Goal: Task Accomplishment & Management: Manage account settings

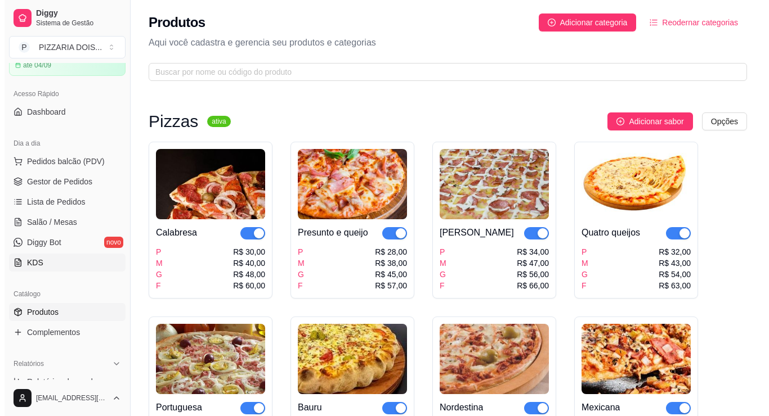
scroll to position [113, 0]
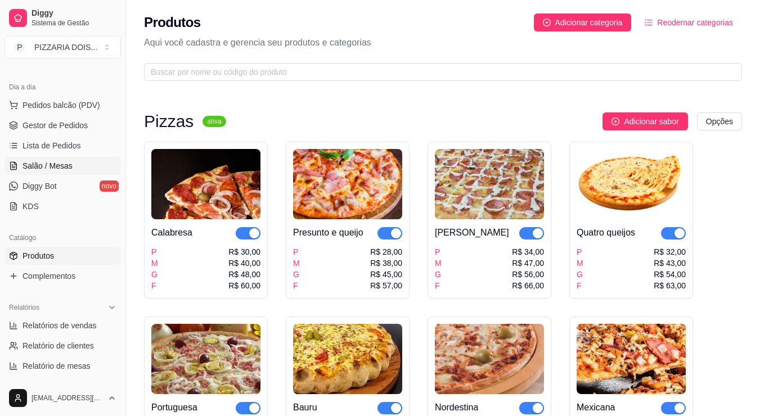
click at [64, 172] on span "Salão / Mesas" at bounding box center [48, 165] width 50 height 11
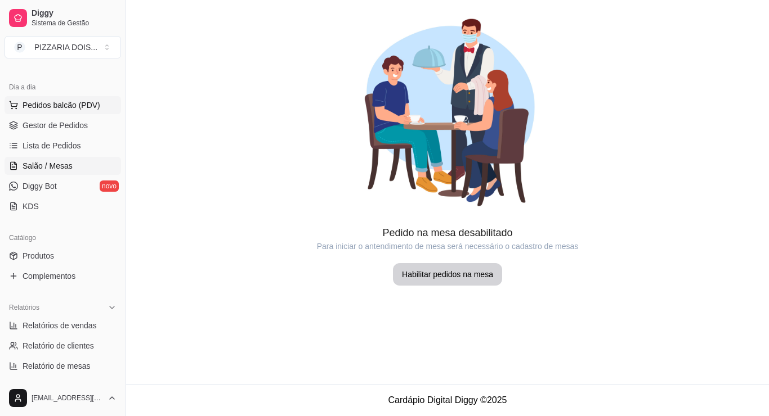
click at [97, 111] on span "Pedidos balcão (PDV)" at bounding box center [62, 105] width 78 height 11
click at [97, 163] on body "Diggy Sistema de Gestão P PIZZARIA DOIS ... Loja aberta Período gratuito até 04…" at bounding box center [384, 208] width 769 height 416
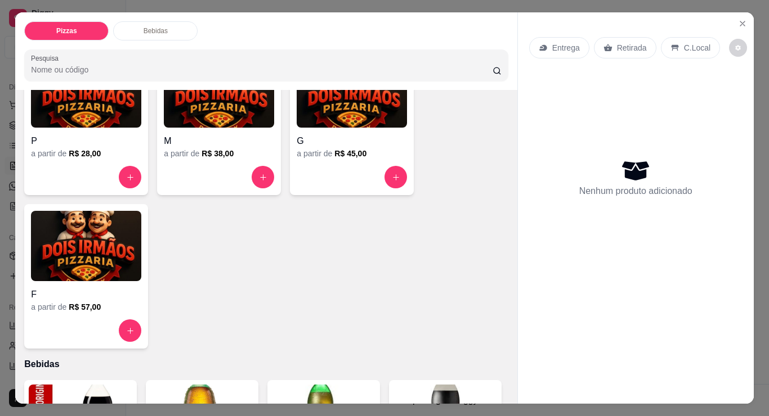
scroll to position [225, 0]
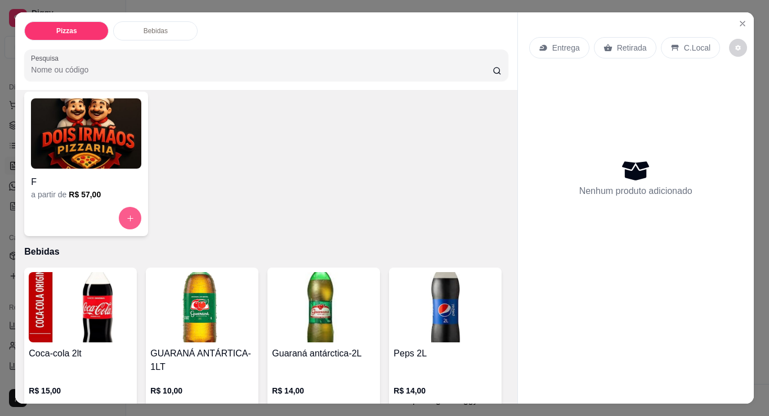
click at [131, 230] on button "increase-product-quantity" at bounding box center [130, 218] width 23 height 23
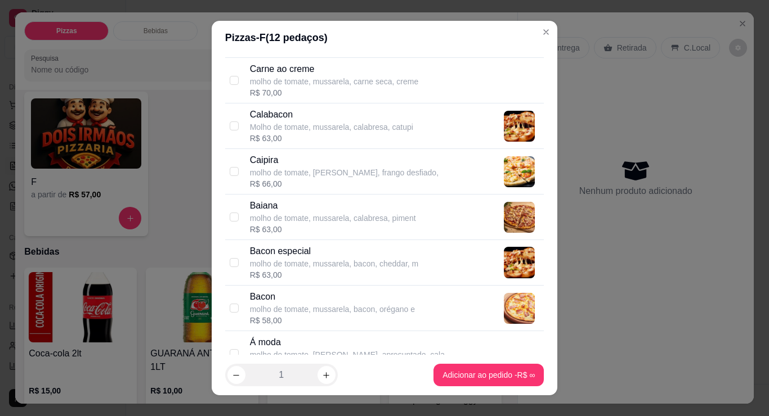
scroll to position [957, 0]
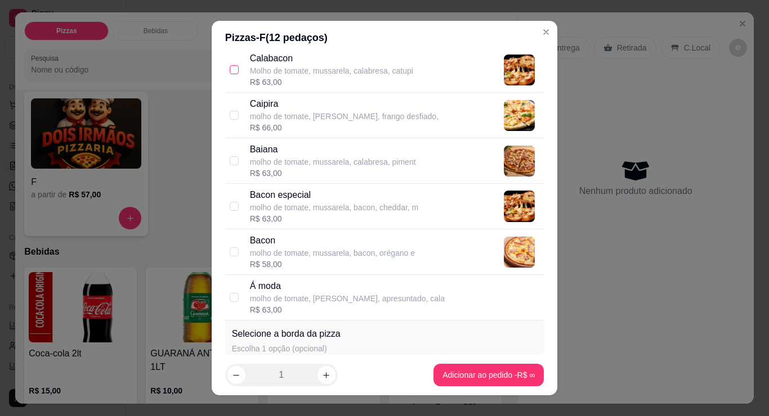
click at [238, 74] on input "checkbox" at bounding box center [234, 69] width 9 height 9
checkbox input "true"
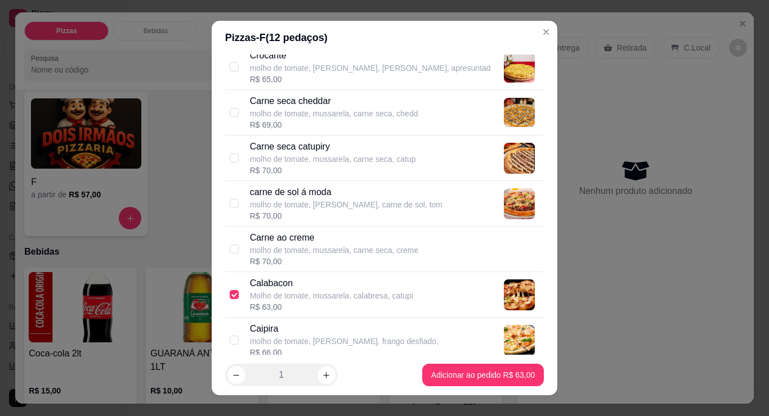
scroll to position [507, 0]
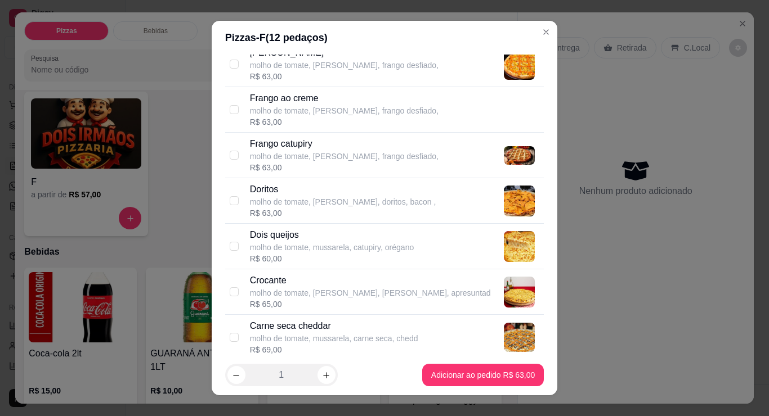
checkbox input "true"
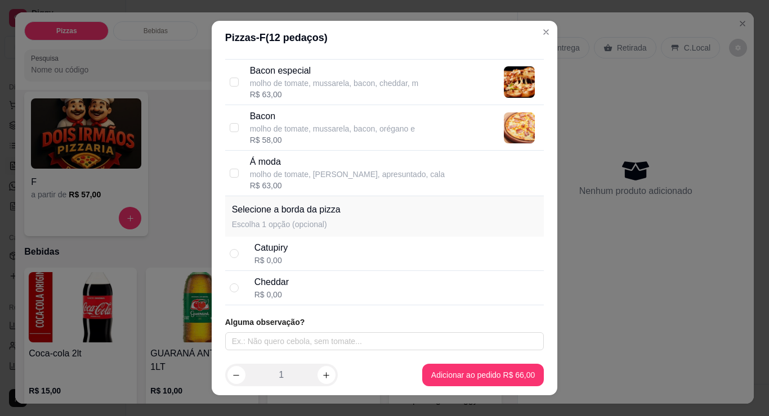
scroll to position [1459, 0]
click at [235, 249] on input "radio" at bounding box center [234, 253] width 9 height 9
radio input "true"
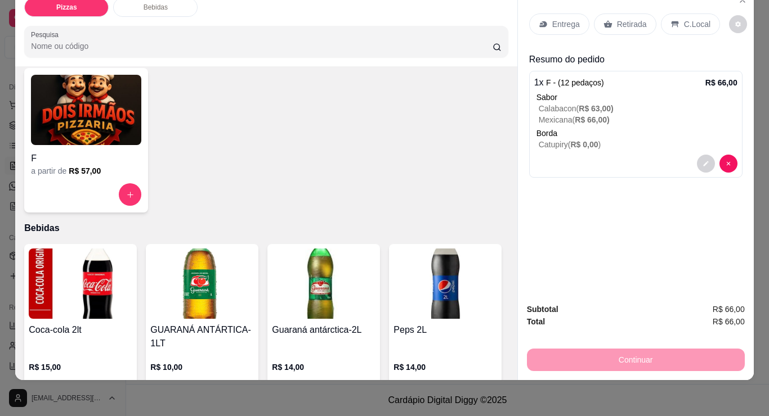
scroll to position [0, 0]
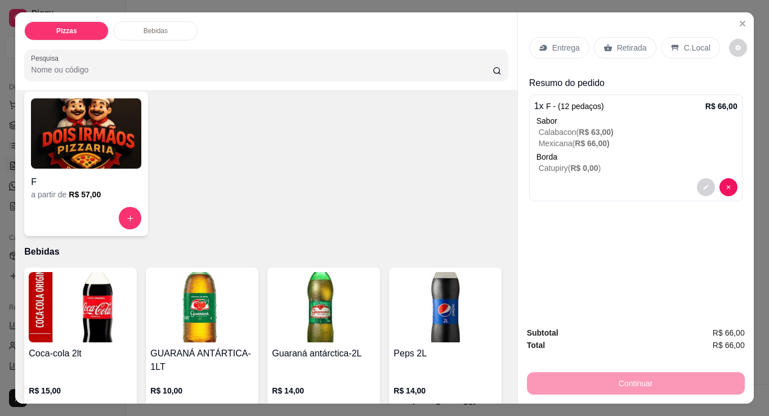
click at [580, 53] on p "Entrega" at bounding box center [566, 47] width 28 height 11
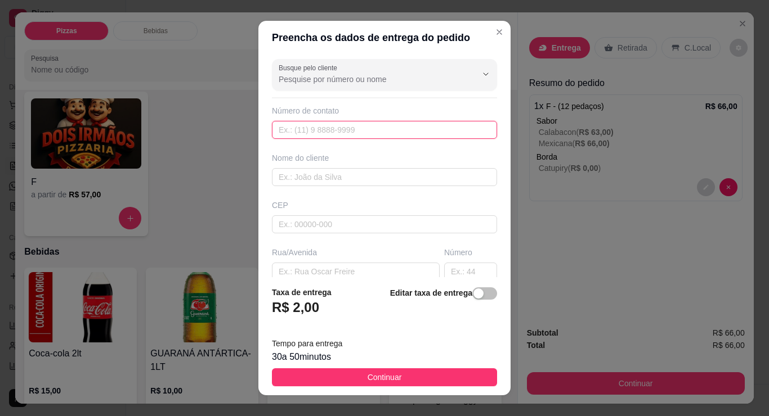
click at [333, 139] on input "text" at bounding box center [384, 130] width 225 height 18
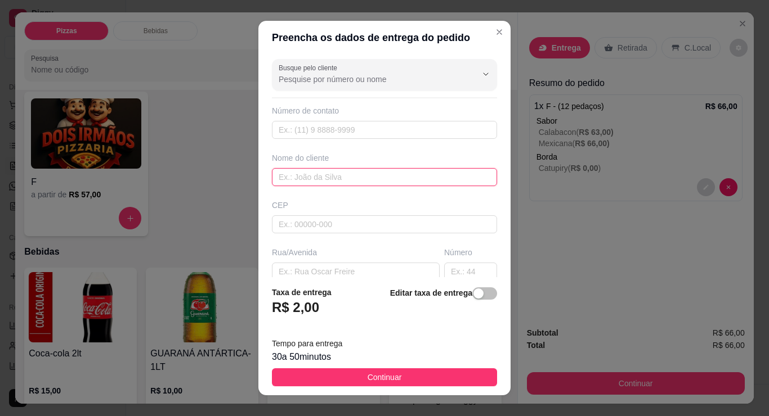
click at [328, 186] on input "text" at bounding box center [384, 177] width 225 height 18
type input "n"
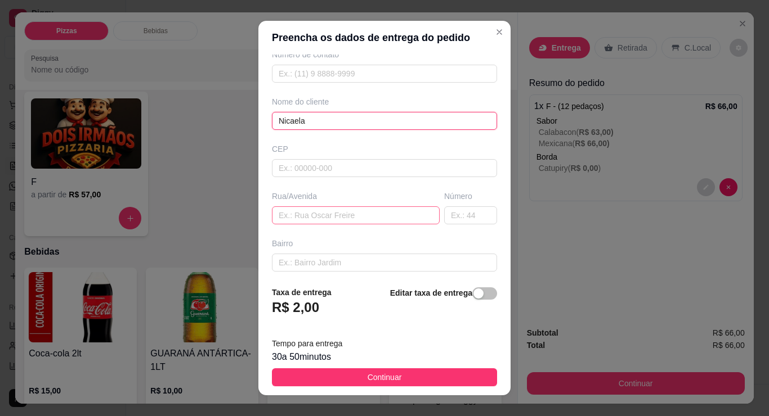
scroll to position [113, 0]
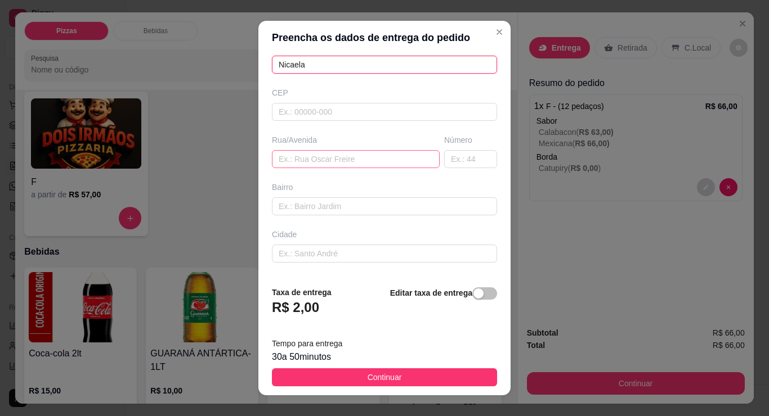
type input "Nicaela"
click at [325, 168] on input "text" at bounding box center [356, 159] width 168 height 18
type input "rua miracema"
click at [489, 168] on input "text" at bounding box center [470, 159] width 53 height 18
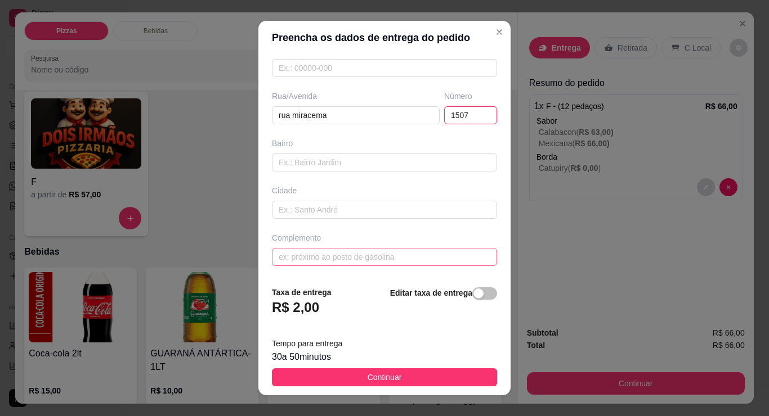
type input "1507"
click at [304, 248] on input "text" at bounding box center [384, 257] width 225 height 18
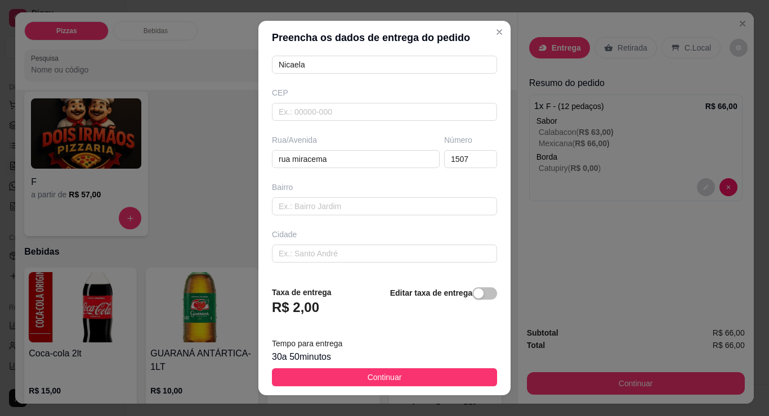
scroll to position [169, 0]
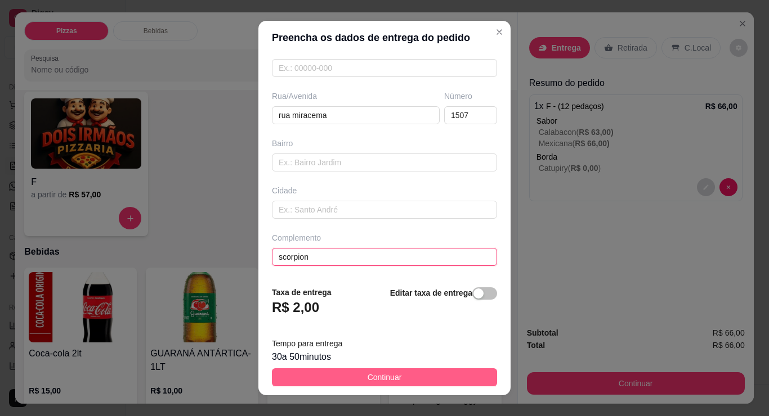
type input "scorpion"
click at [404, 375] on button "Continuar" at bounding box center [384, 378] width 225 height 18
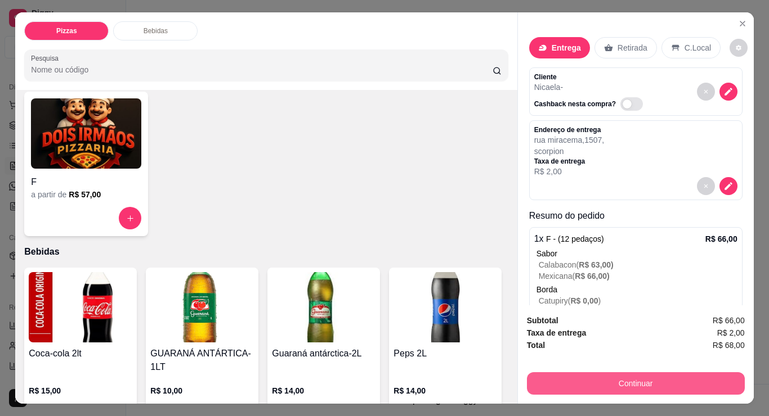
click at [604, 373] on button "Continuar" at bounding box center [636, 384] width 218 height 23
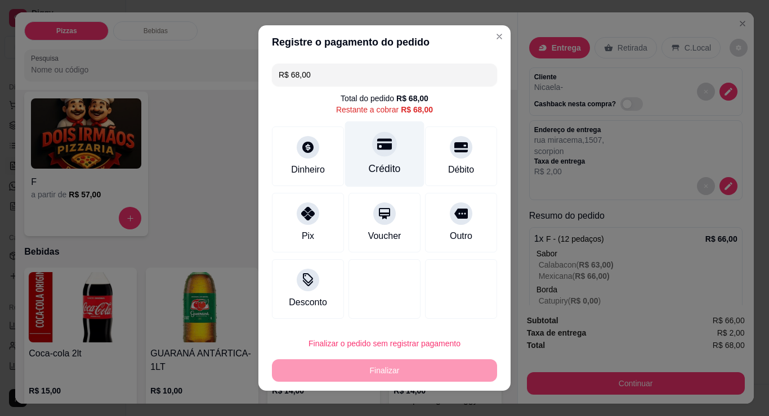
click at [381, 176] on div "Crédito" at bounding box center [385, 169] width 32 height 15
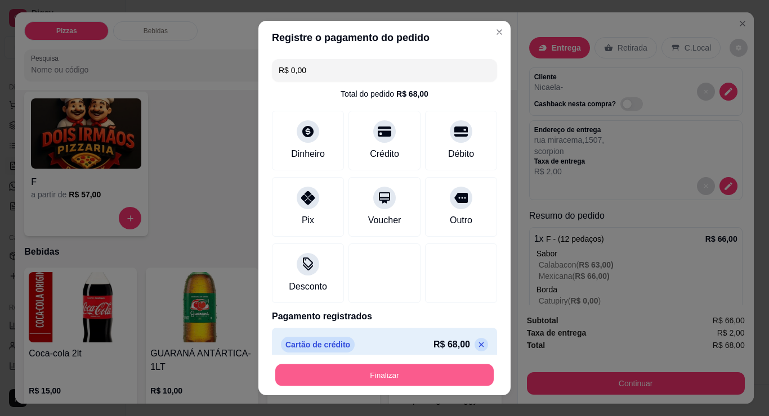
click at [368, 368] on button "Finalizar" at bounding box center [384, 376] width 218 height 22
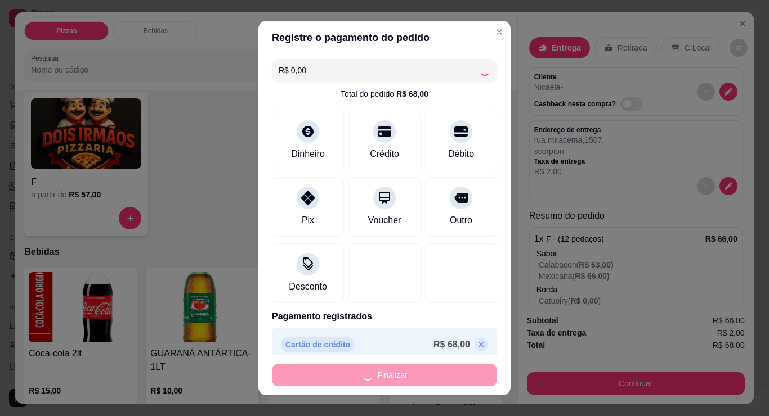
type input "-R$ 68,00"
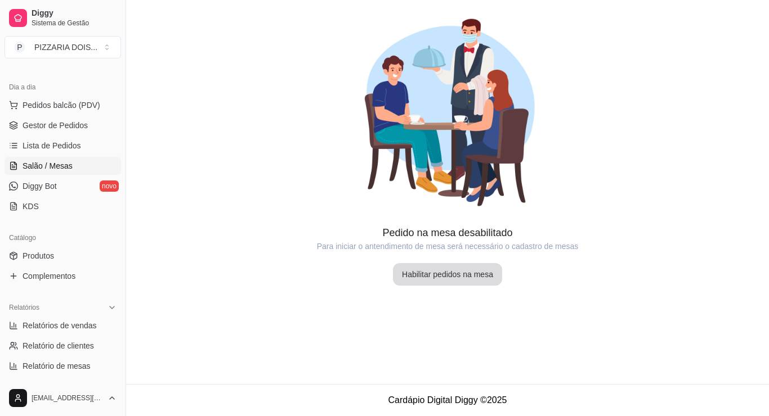
click at [455, 286] on button "Habilitar pedidos na mesa" at bounding box center [447, 274] width 109 height 23
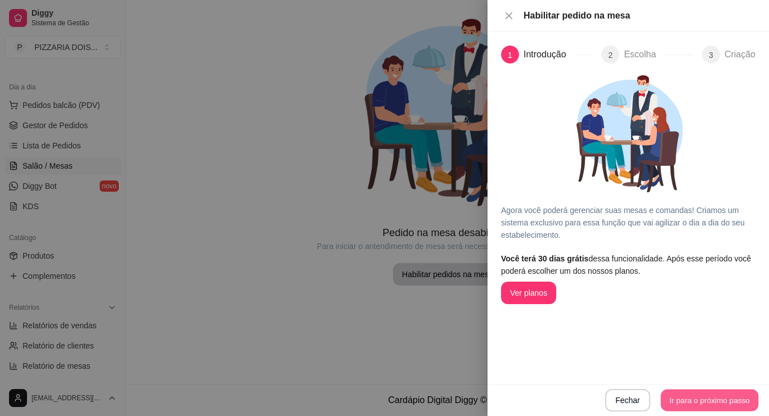
click at [661, 398] on button "Ir para o próximo passo" at bounding box center [710, 401] width 98 height 22
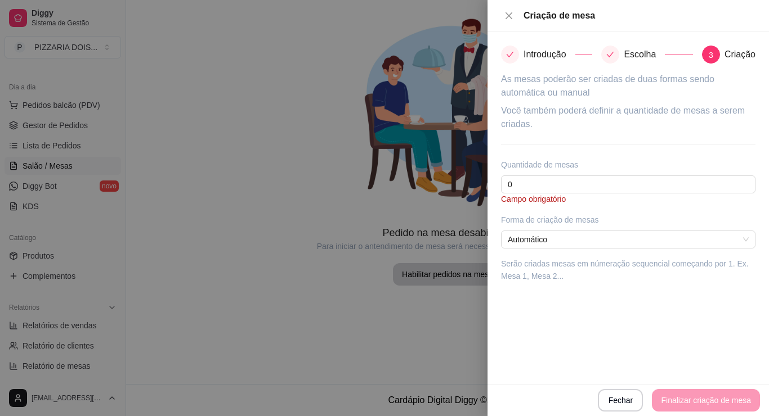
click at [668, 397] on div "Fechar Finalizar criação de mesa" at bounding box center [627, 400] width 263 height 23
click at [508, 7] on div "Criação de mesa" at bounding box center [627, 16] width 281 height 32
click at [508, 16] on icon "close" at bounding box center [508, 15] width 9 height 9
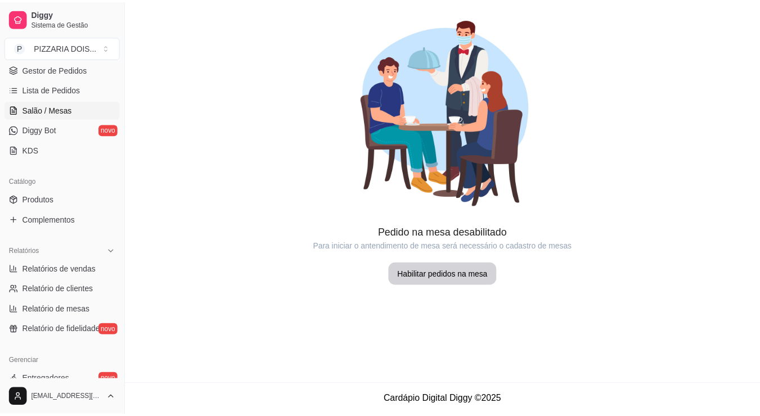
scroll to position [281, 0]
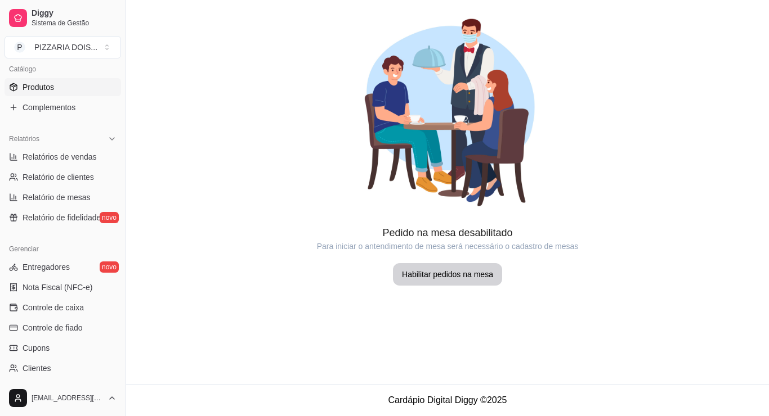
click at [54, 93] on span "Produtos" at bounding box center [39, 87] width 32 height 11
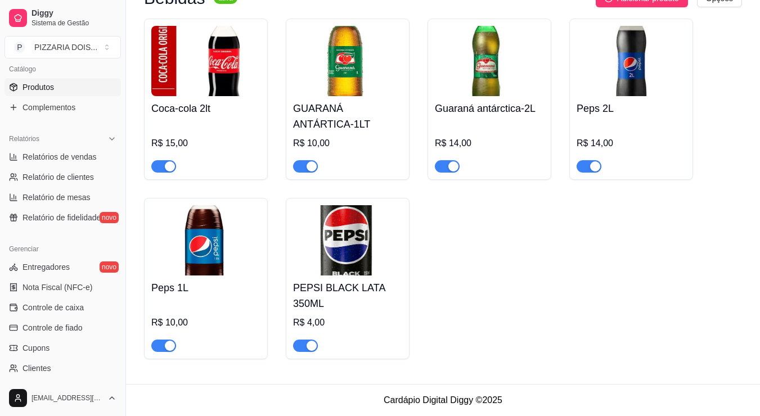
scroll to position [1407, 0]
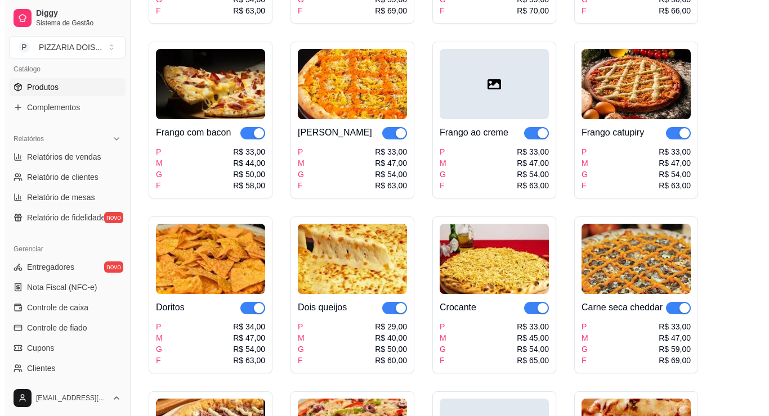
scroll to position [563, 0]
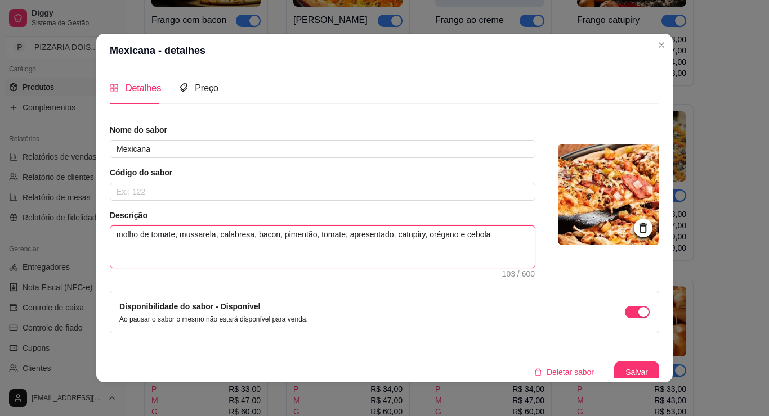
click at [295, 268] on textarea "molho de tomate, mussarela, calabresa, bacon, pimentão, tomate, apresentado, ca…" at bounding box center [322, 247] width 424 height 42
type textarea "molho de tomate, mussarela, calabresa, bacon, pimentão, tomate, apresntado, cat…"
click at [449, 268] on textarea "molho de tomate, mussarela, calabresa, bacon, pimentão, tomate, apresuntado, ca…" at bounding box center [322, 247] width 424 height 42
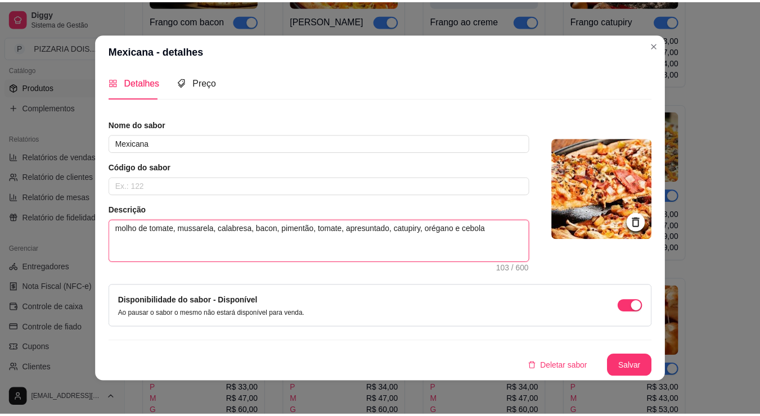
scroll to position [3, 0]
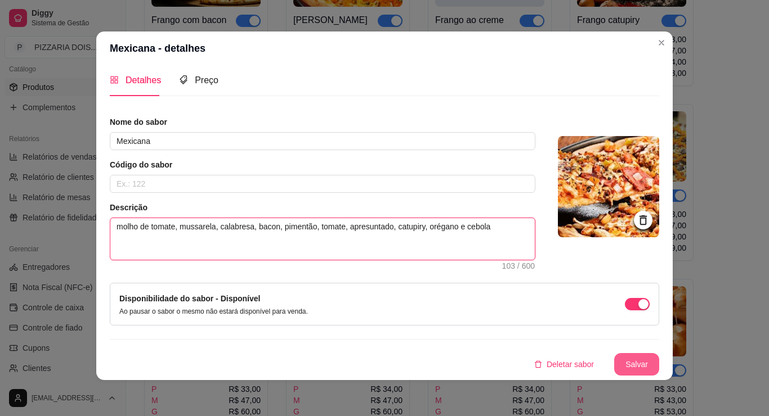
type textarea "molho de tomate, mussarela, calabresa, bacon, pimentão, tomate, apresuntado, ca…"
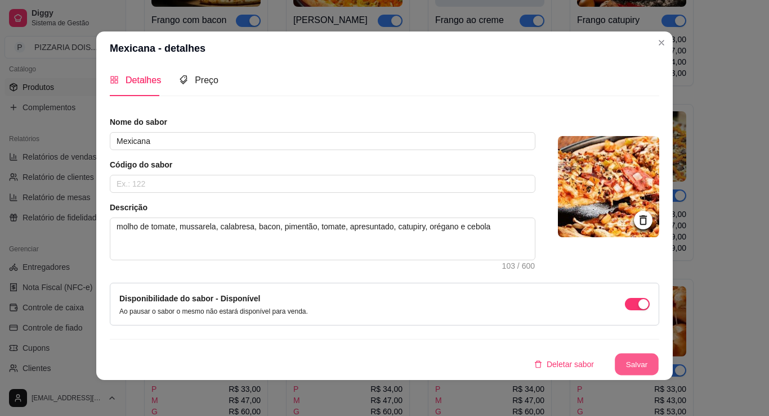
click at [658, 354] on button "Salvar" at bounding box center [637, 365] width 44 height 22
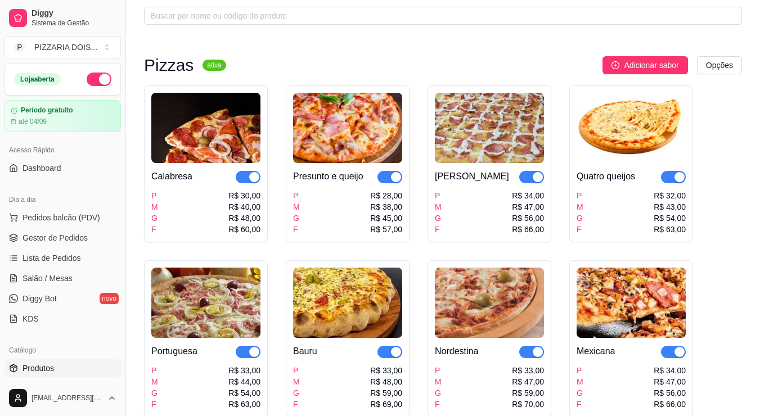
scroll to position [0, 0]
